Goal: Information Seeking & Learning: Learn about a topic

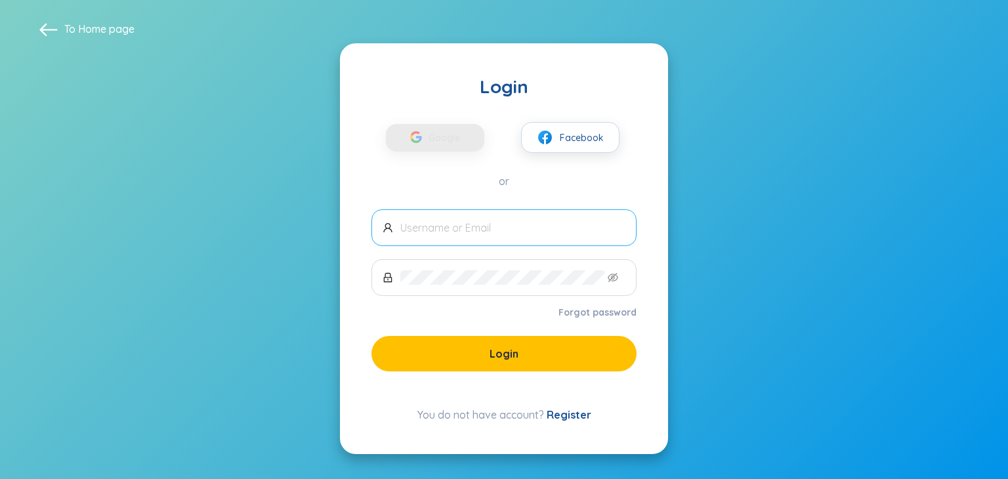
click at [495, 231] on input "text" at bounding box center [512, 227] width 225 height 14
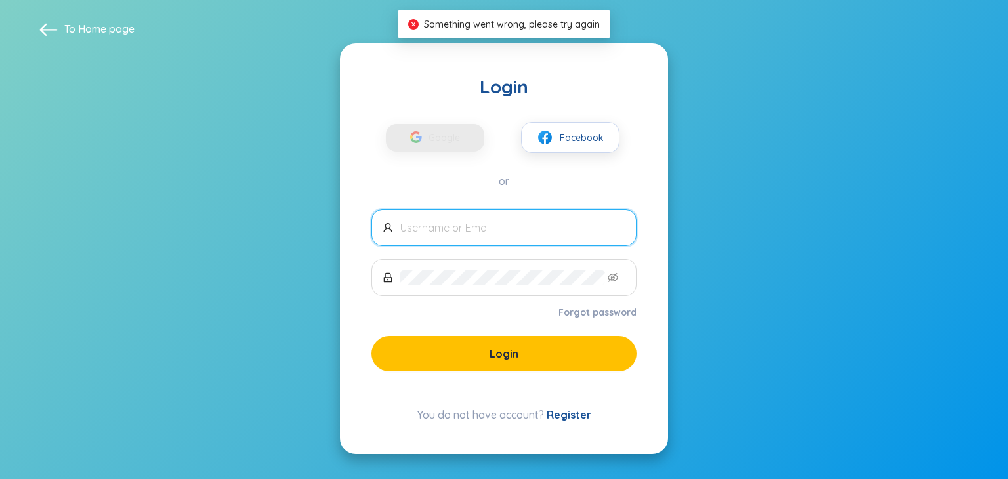
type input "h"
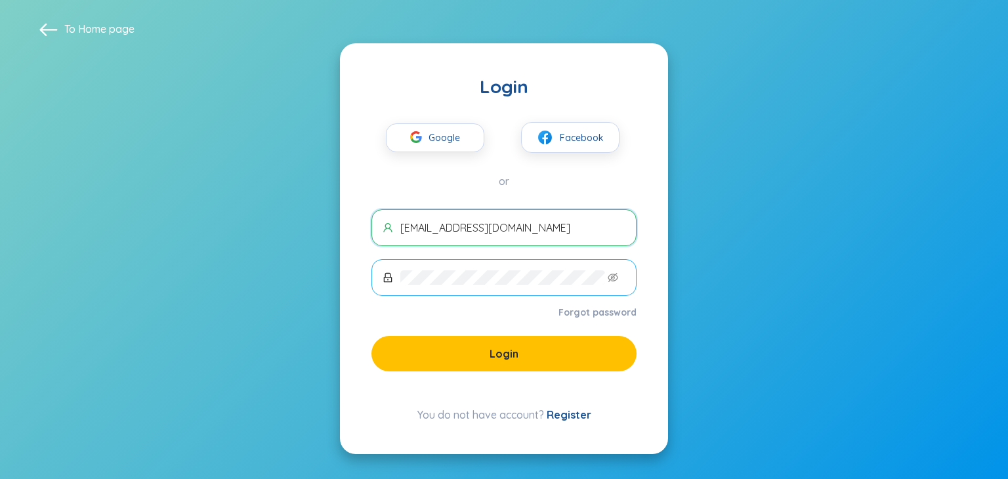
type input "nguyennguyen.051004@gmail.com"
click at [516, 288] on span at bounding box center [503, 277] width 265 height 37
click at [608, 273] on icon "eye-invisible" at bounding box center [613, 277] width 10 height 10
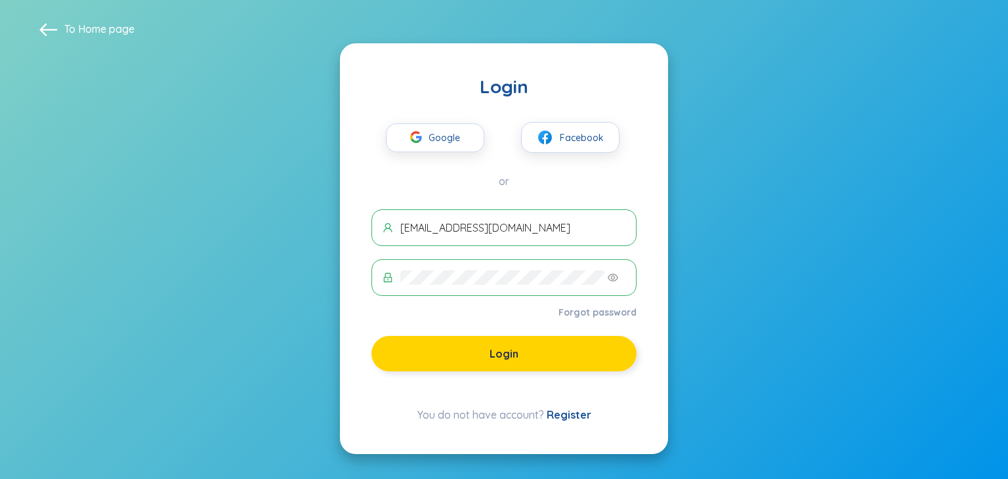
click at [516, 356] on span "Login" at bounding box center [504, 353] width 29 height 14
click at [519, 362] on button "Login" at bounding box center [503, 353] width 265 height 35
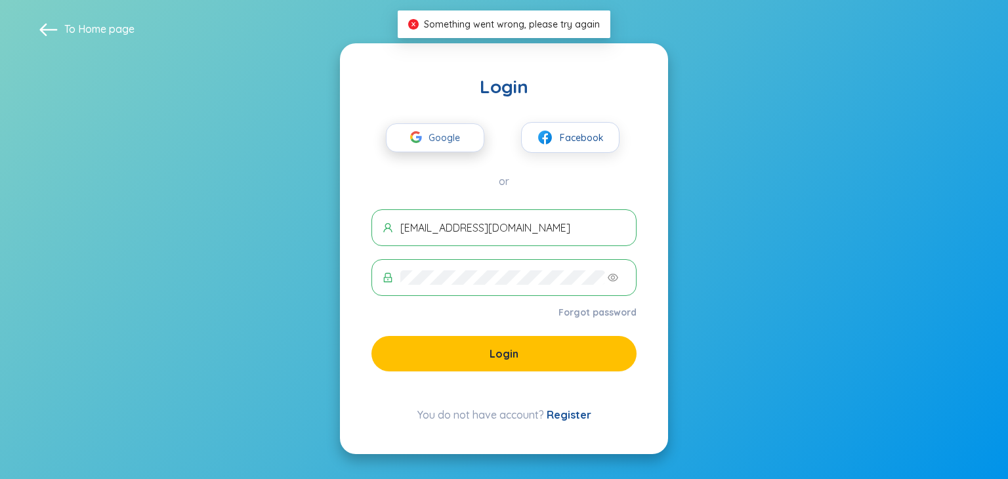
click at [429, 133] on span "Google" at bounding box center [448, 138] width 38 height 28
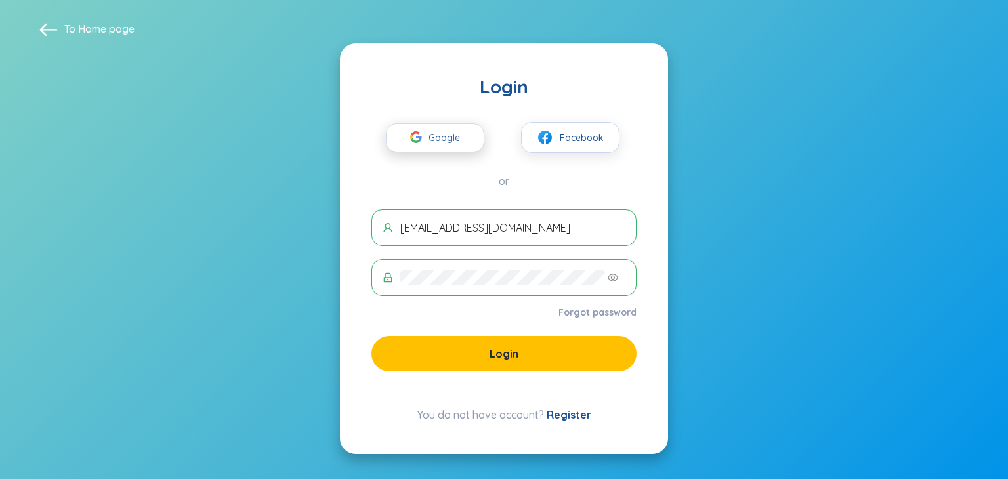
click at [448, 136] on span "Google" at bounding box center [448, 138] width 38 height 28
click at [458, 136] on span "Google" at bounding box center [448, 138] width 38 height 28
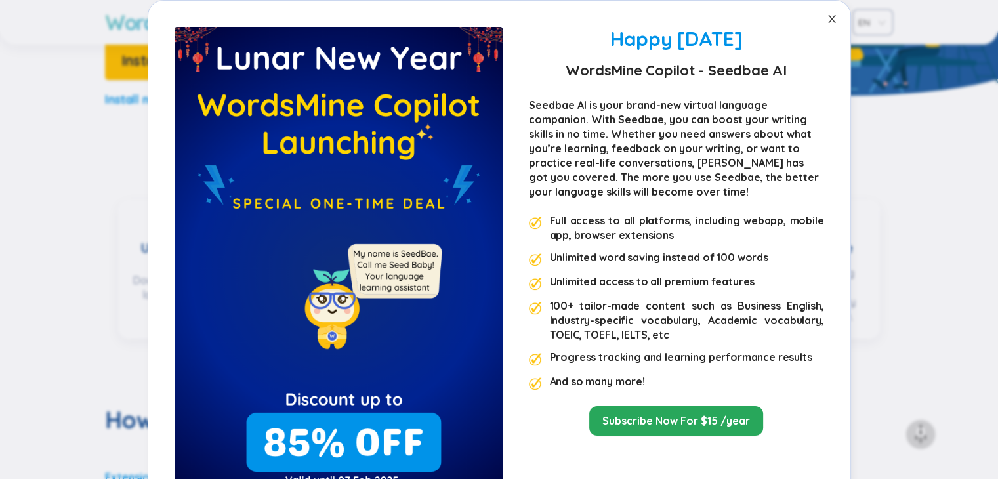
click at [820, 16] on span "Close" at bounding box center [832, 19] width 37 height 37
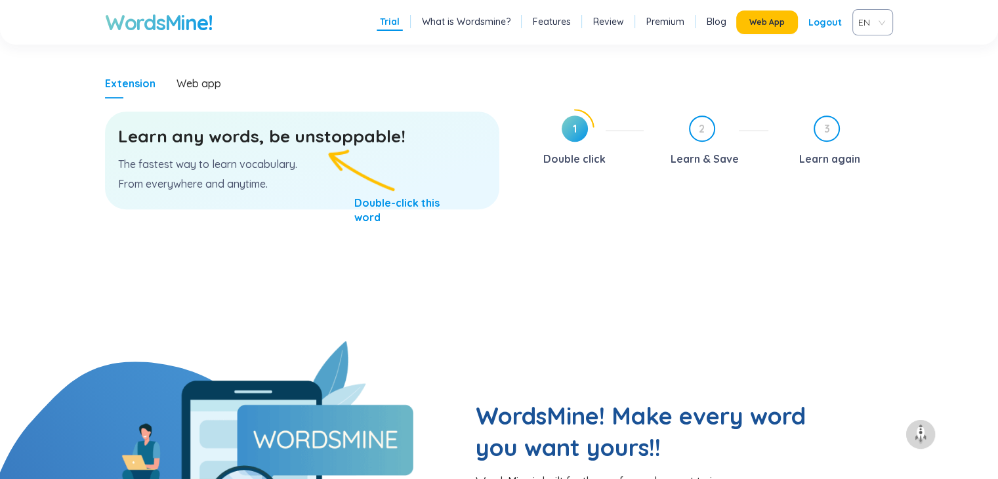
scroll to position [656, 0]
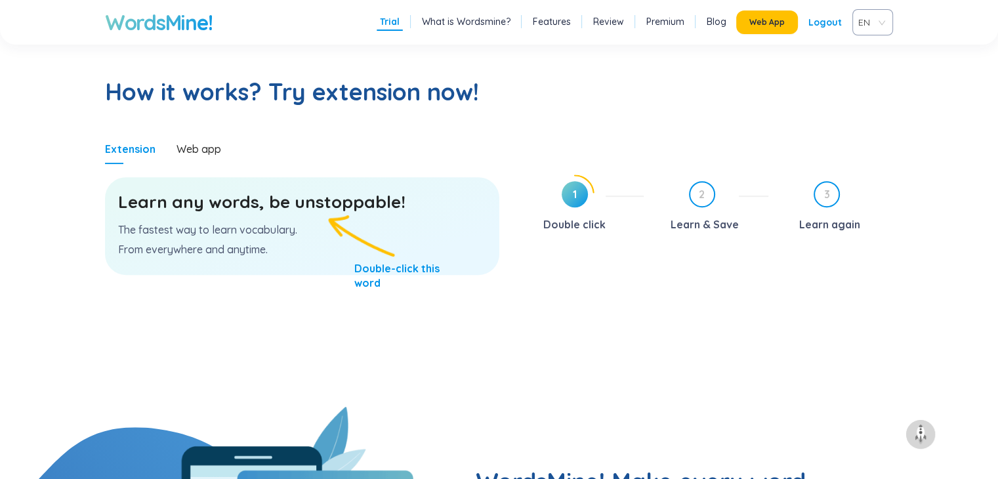
click at [240, 215] on div "Learn any words, be unstoppable! The fastest way to learn vocabulary. From ever…" at bounding box center [302, 226] width 394 height 98
click at [331, 213] on h3 "Learn any words, be unstoppable!" at bounding box center [302, 202] width 368 height 24
click at [260, 194] on h3 "Learn any words, be unstoppable!" at bounding box center [302, 202] width 368 height 24
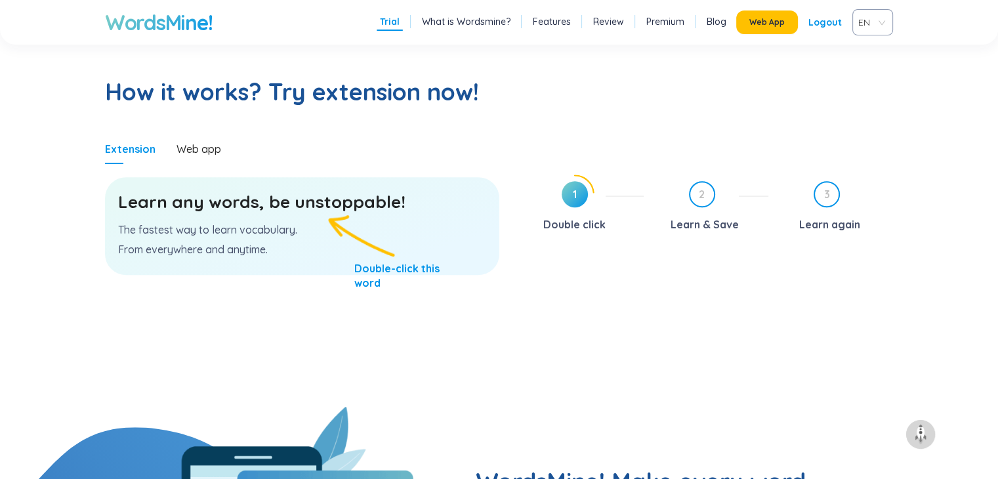
click at [180, 203] on h3 "Learn any words, be unstoppable!" at bounding box center [302, 202] width 368 height 24
click at [178, 203] on h3 "Learn any words, be unstoppable!" at bounding box center [302, 202] width 368 height 24
click at [199, 150] on div "Web app" at bounding box center [199, 149] width 45 height 14
drag, startPoint x: 547, startPoint y: 194, endPoint x: 564, endPoint y: 198, distance: 17.4
click at [549, 197] on div "1 Double click" at bounding box center [581, 208] width 125 height 54
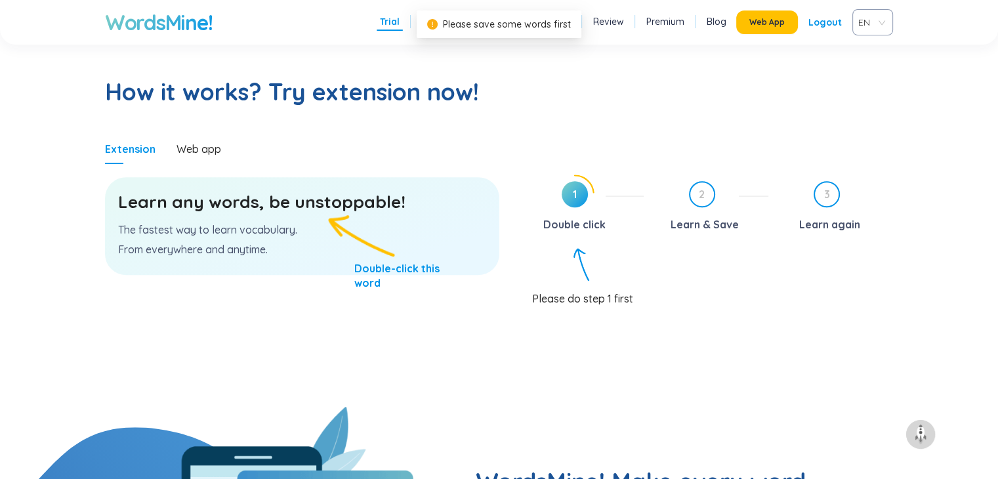
click at [567, 196] on span "1" at bounding box center [575, 194] width 26 height 26
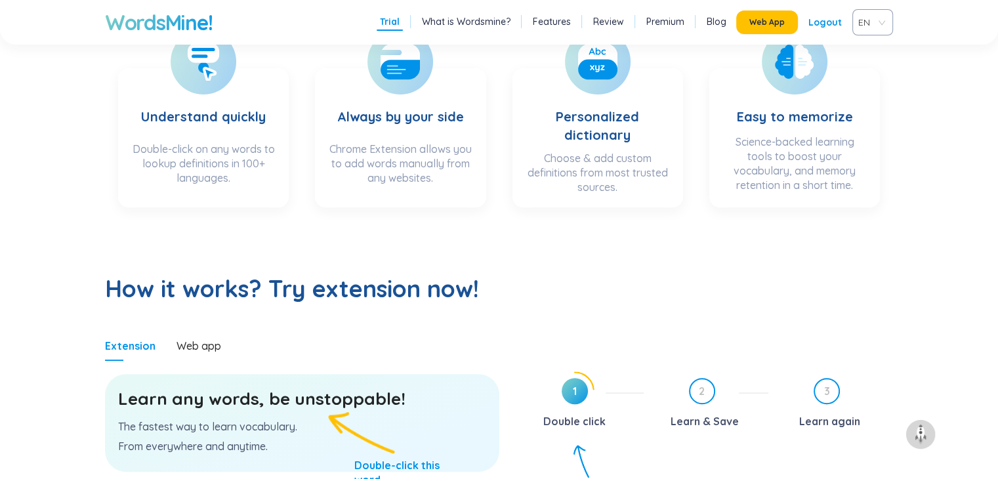
scroll to position [328, 0]
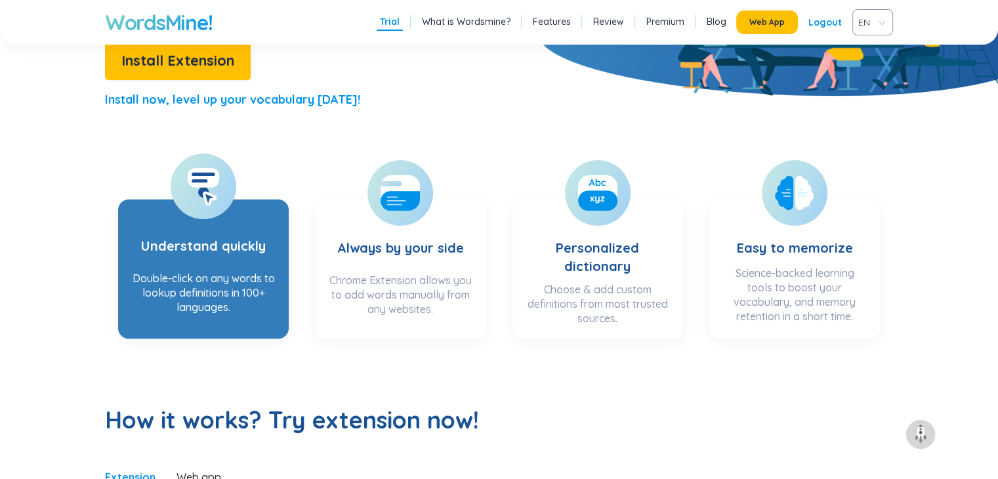
click at [201, 207] on div at bounding box center [204, 187] width 66 height 66
click at [207, 173] on rect at bounding box center [203, 174] width 23 height 3
click at [218, 177] on rect at bounding box center [203, 178] width 31 height 20
click at [219, 178] on rect at bounding box center [203, 178] width 31 height 20
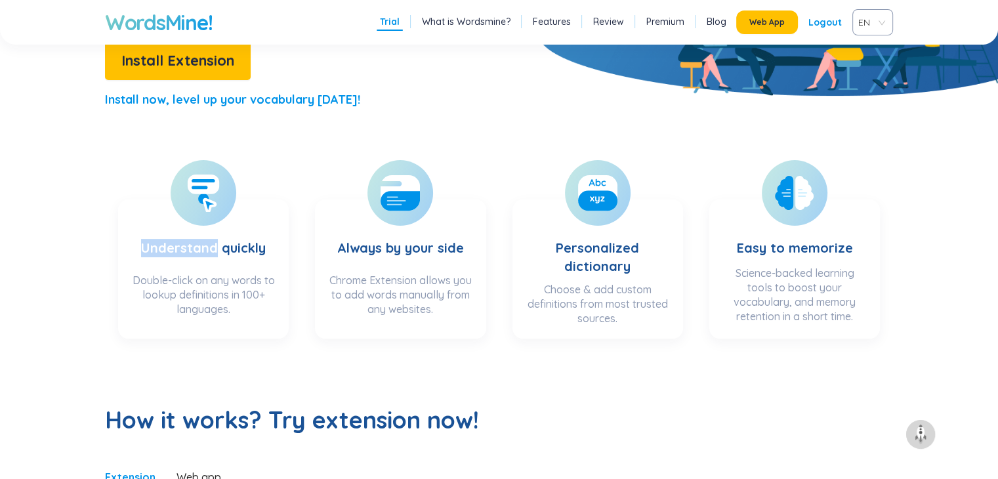
scroll to position [459, 0]
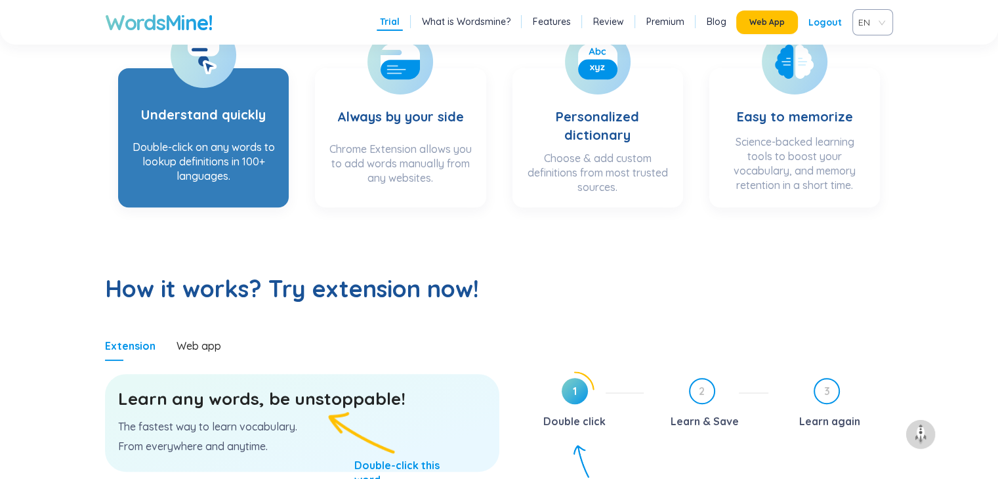
click at [221, 179] on div "Double-click on any words to lookup definitions in 100+ languages." at bounding box center [203, 166] width 144 height 52
click at [252, 190] on div "Double-click on any words to lookup definitions in 100+ languages." at bounding box center [203, 166] width 144 height 52
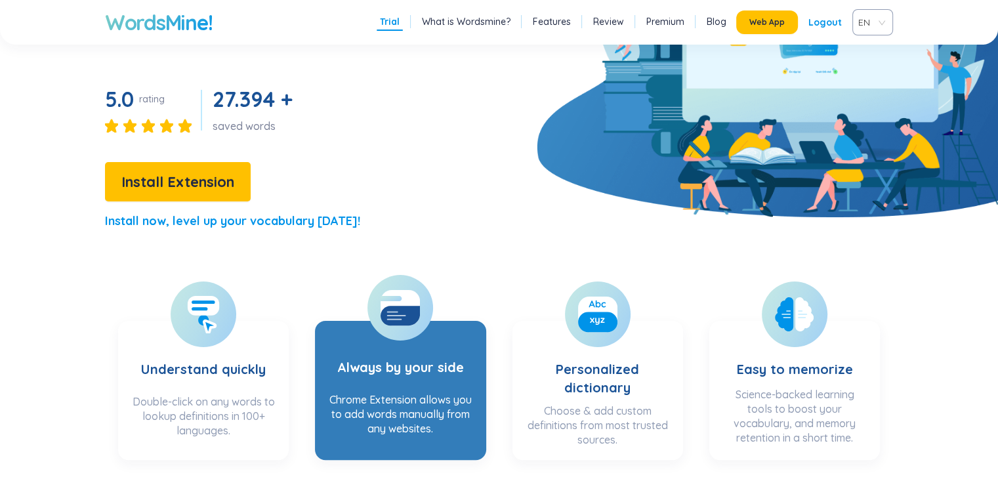
scroll to position [404, 0]
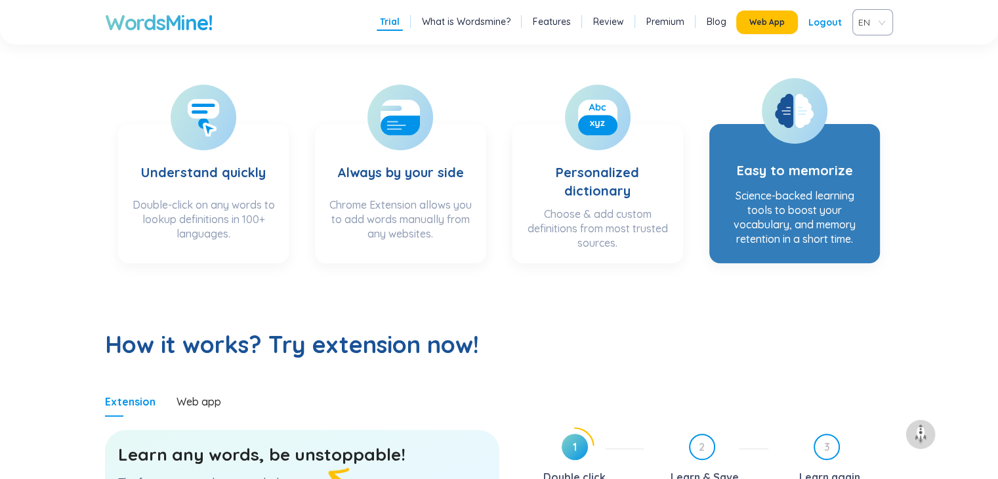
click at [801, 134] on div at bounding box center [795, 111] width 66 height 66
click at [798, 121] on icon at bounding box center [804, 111] width 18 height 34
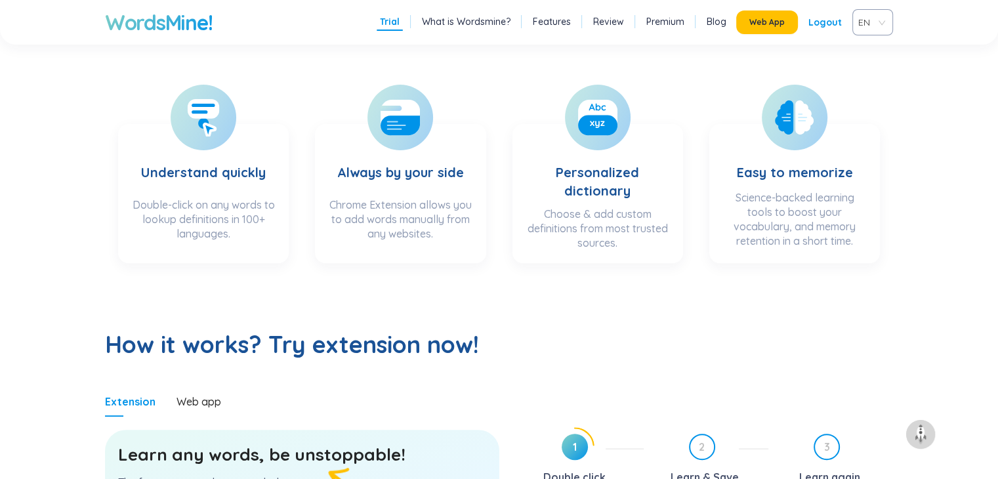
click at [603, 79] on section "Understand quickly Double-click on any words to lookup definitions in 100+ lang…" at bounding box center [499, 167] width 998 height 218
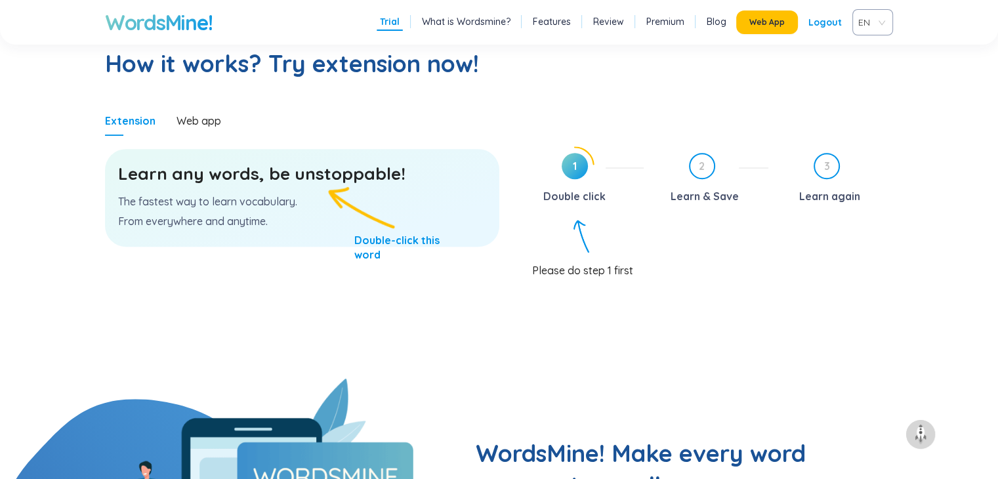
scroll to position [682, 0]
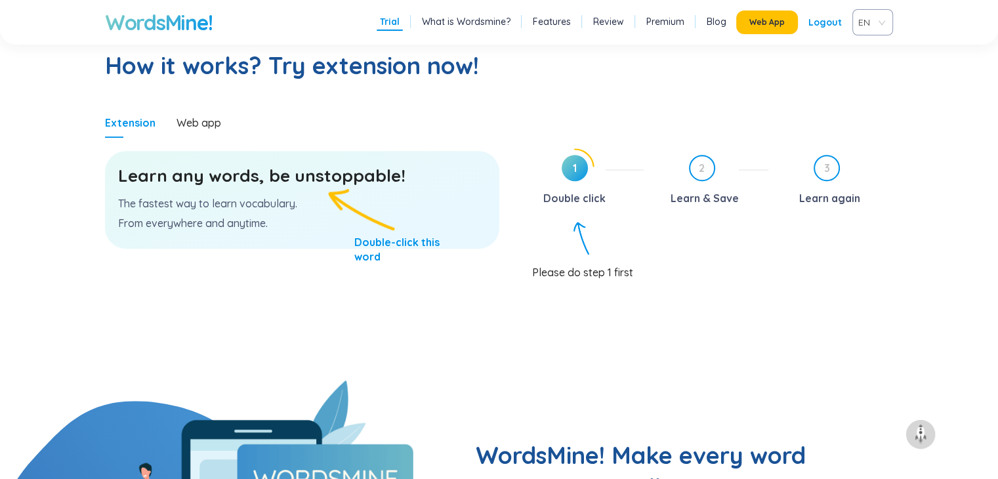
click at [308, 230] on div "Learn any words, be unstoppable! The fastest way to learn vocabulary. From ever…" at bounding box center [302, 200] width 394 height 98
click at [390, 242] on div "Learn any words, be unstoppable! The fastest way to learn vocabulary. From ever…" at bounding box center [302, 200] width 394 height 98
click at [299, 178] on h3 "Learn any words, be unstoppable!" at bounding box center [302, 176] width 368 height 24
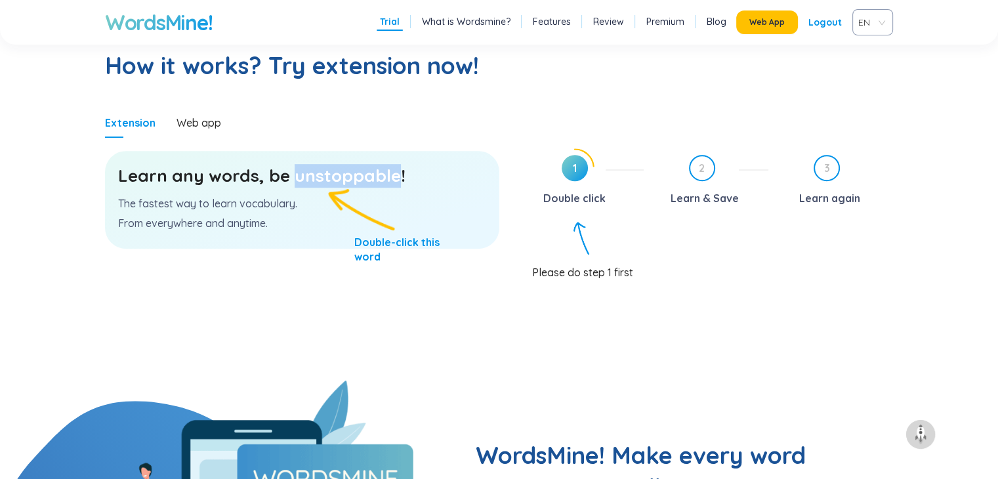
click at [299, 178] on h3 "Learn any words, be unstoppable!" at bounding box center [302, 176] width 368 height 24
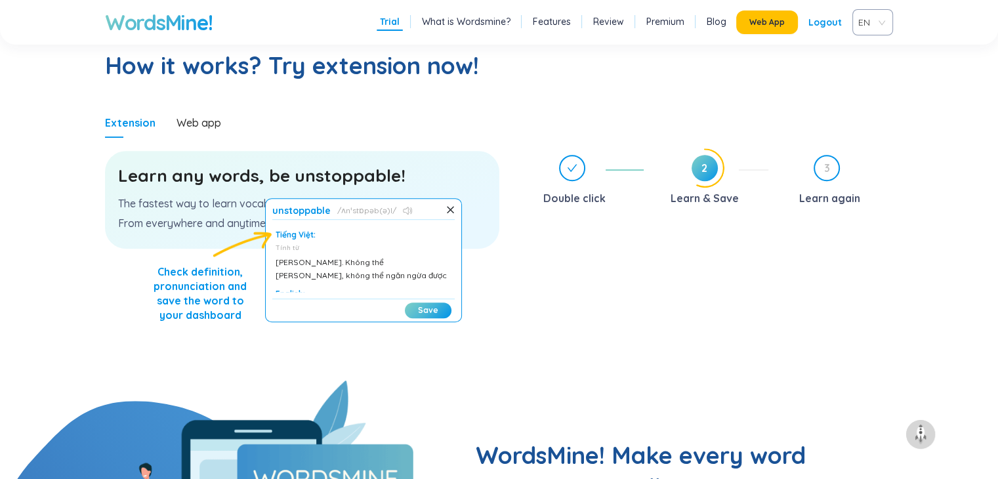
click at [408, 209] on icon at bounding box center [405, 211] width 5 height 8
click at [408, 208] on icon at bounding box center [405, 211] width 5 height 8
click at [408, 213] on icon at bounding box center [405, 211] width 5 height 8
click at [446, 208] on icon at bounding box center [450, 209] width 9 height 9
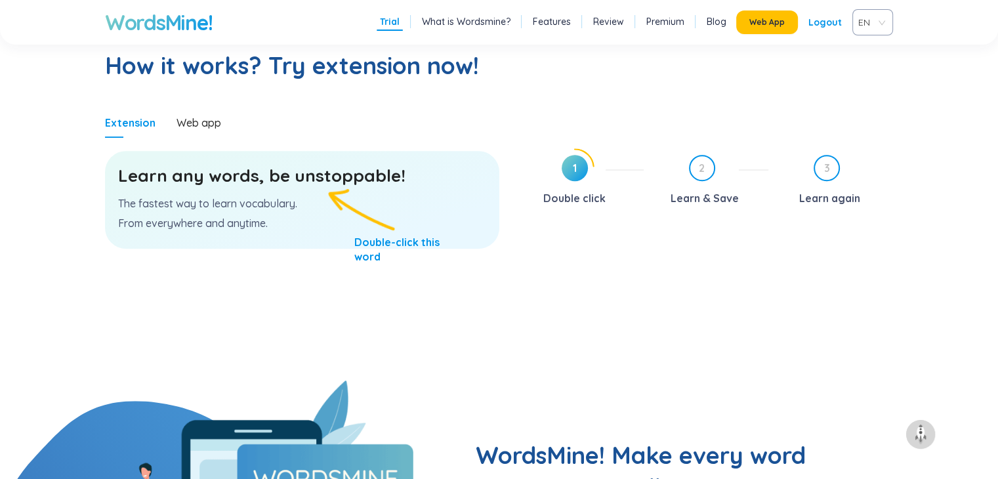
click at [578, 182] on icon at bounding box center [575, 168] width 38 height 38
click at [575, 201] on div "Double click" at bounding box center [574, 198] width 62 height 21
click at [596, 201] on div "Double click" at bounding box center [574, 198] width 62 height 21
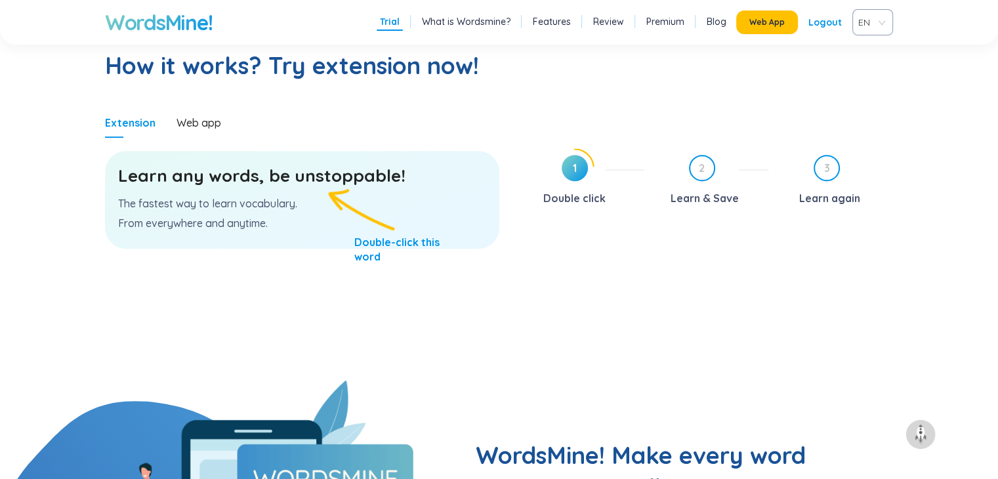
click at [234, 206] on p "The fastest way to learn vocabulary." at bounding box center [302, 203] width 368 height 14
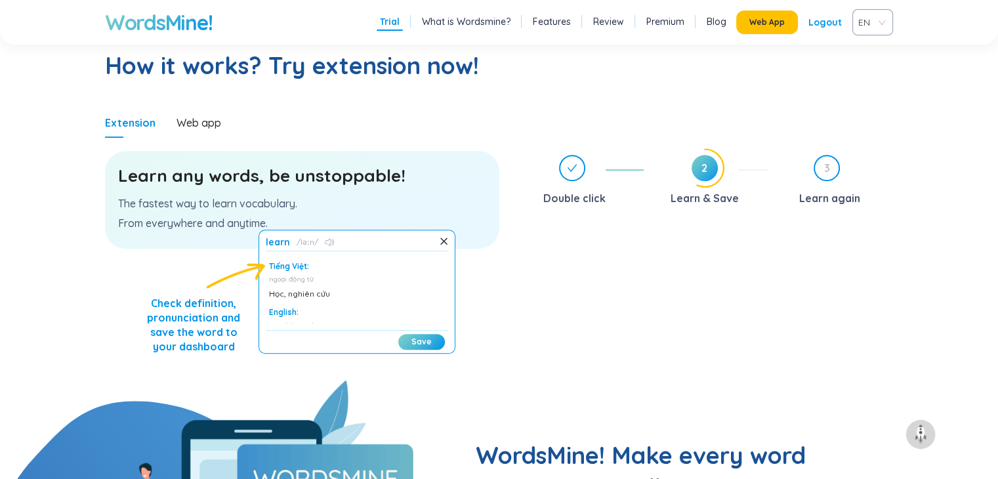
click at [335, 242] on icon at bounding box center [330, 242] width 10 height 8
click at [266, 203] on p "The fastest way to learn vocabulary." at bounding box center [302, 203] width 368 height 14
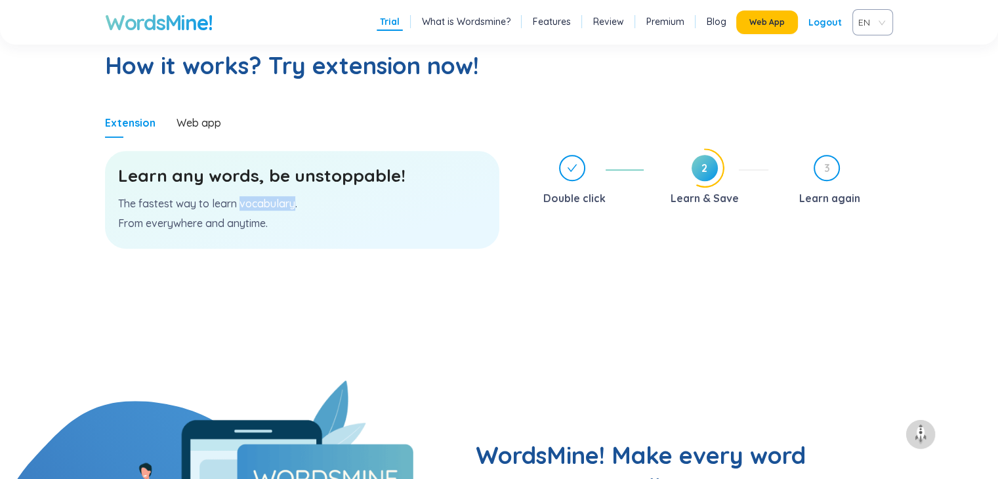
click at [266, 203] on p "The fastest way to learn vocabulary." at bounding box center [302, 203] width 368 height 14
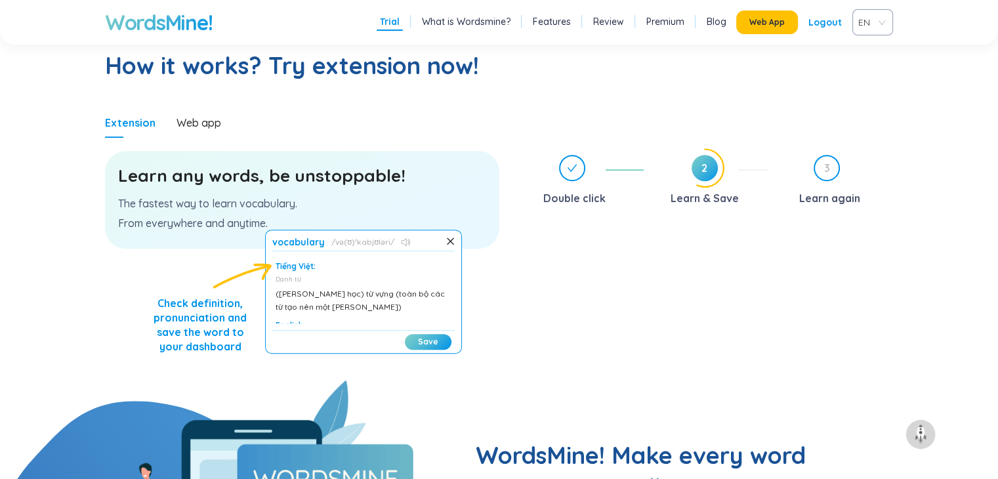
click at [411, 245] on icon at bounding box center [406, 242] width 10 height 8
click at [444, 341] on button "Save" at bounding box center [428, 342] width 47 height 16
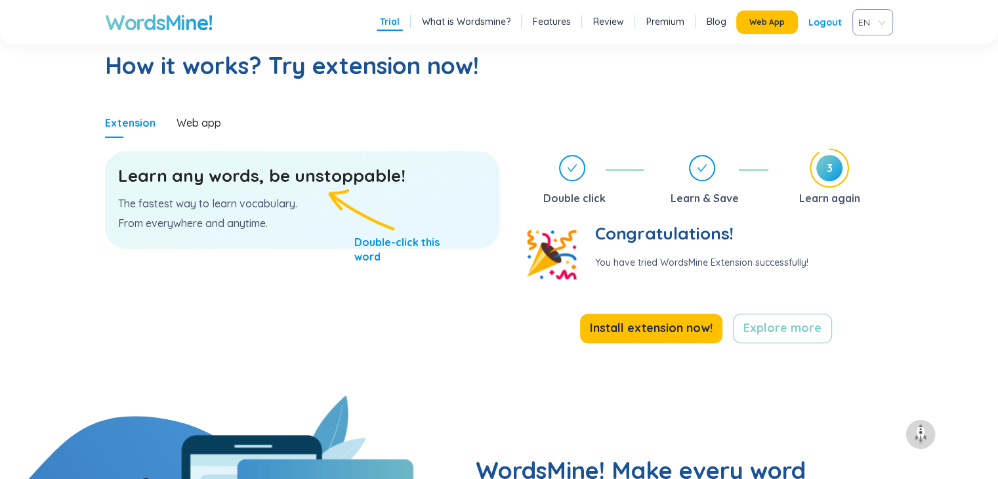
click at [287, 203] on p "The fastest way to learn vocabulary." at bounding box center [302, 203] width 368 height 14
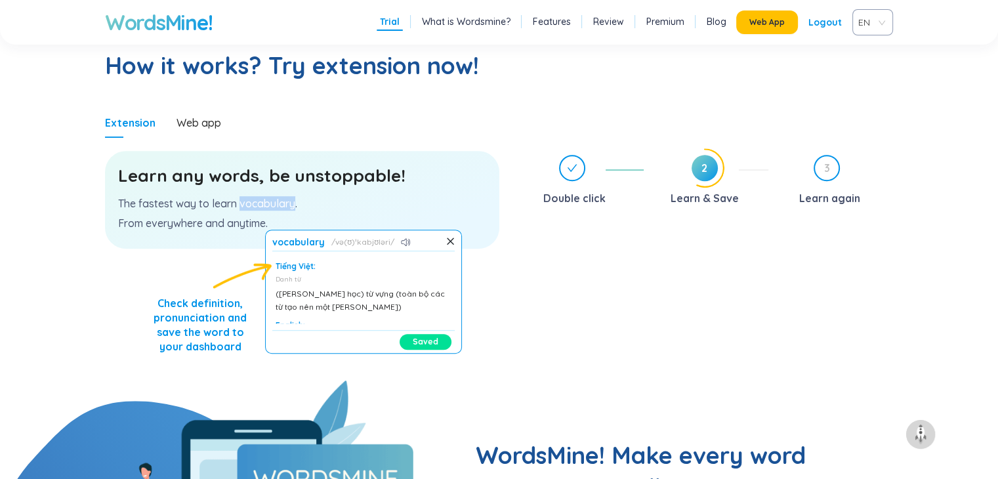
click at [434, 347] on button "Saved" at bounding box center [426, 342] width 52 height 16
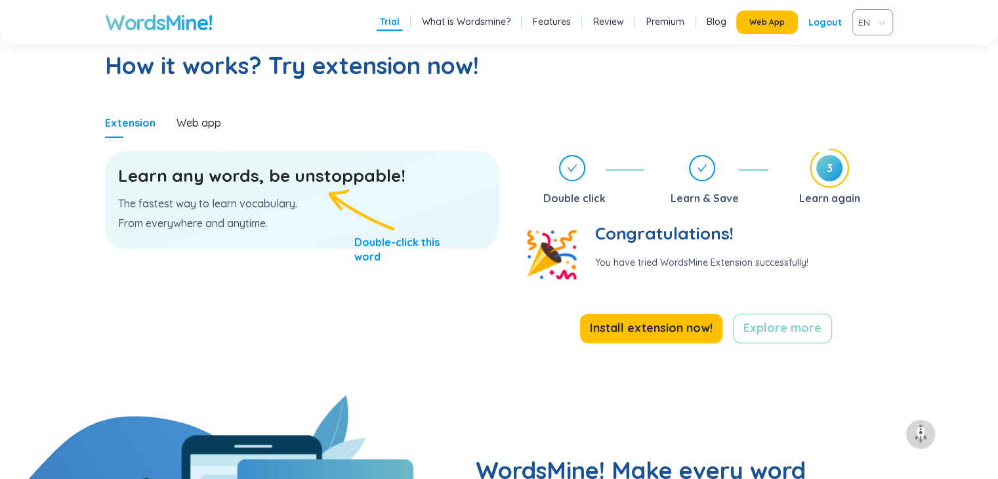
click at [253, 222] on p "From everywhere and anytime." at bounding box center [302, 223] width 368 height 14
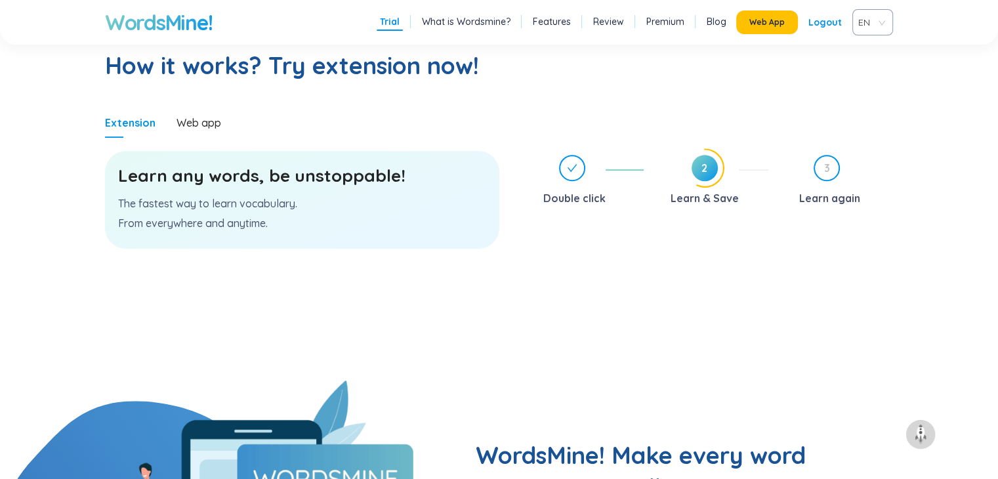
click at [318, 177] on h3 "Learn any words, be unstoppable!" at bounding box center [302, 176] width 368 height 24
click at [232, 171] on h3 "Learn any words, be unstoppable!" at bounding box center [302, 176] width 368 height 24
click at [232, 172] on h3 "Learn any words, be unstoppable!" at bounding box center [302, 176] width 368 height 24
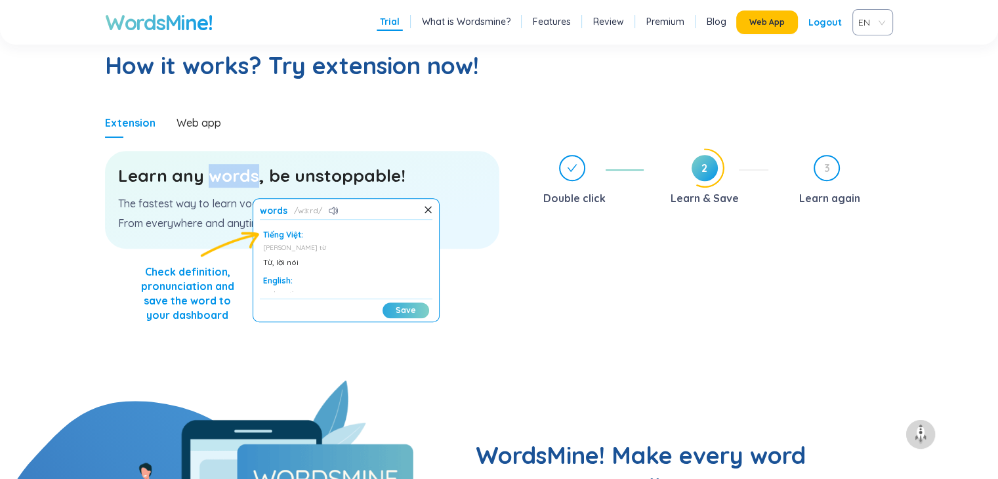
click at [400, 307] on button "Save" at bounding box center [406, 311] width 47 height 16
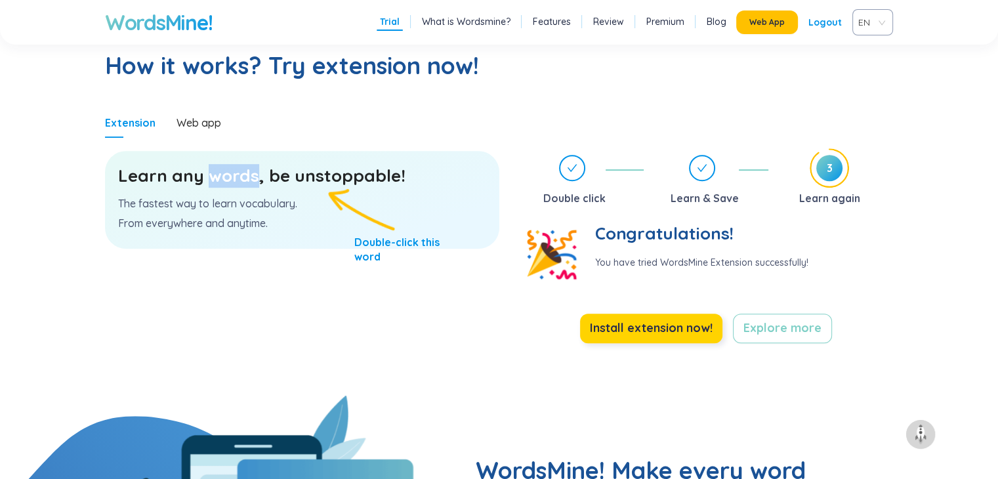
click at [664, 324] on span "Install extension now!" at bounding box center [651, 328] width 123 height 18
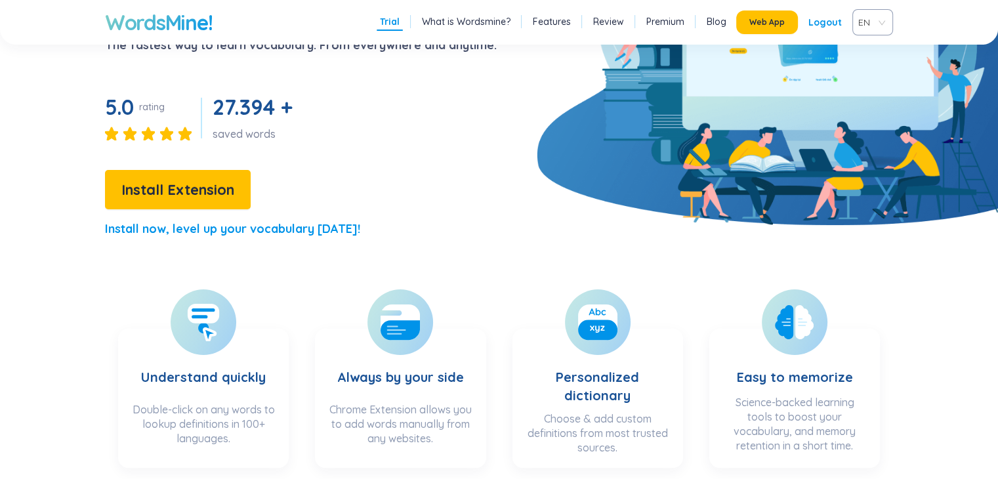
scroll to position [0, 0]
